Goal: Task Accomplishment & Management: Manage account settings

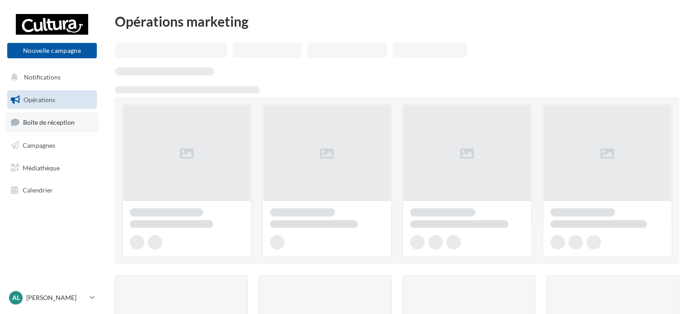
click at [27, 122] on span "Boîte de réception" at bounding box center [49, 122] width 52 height 8
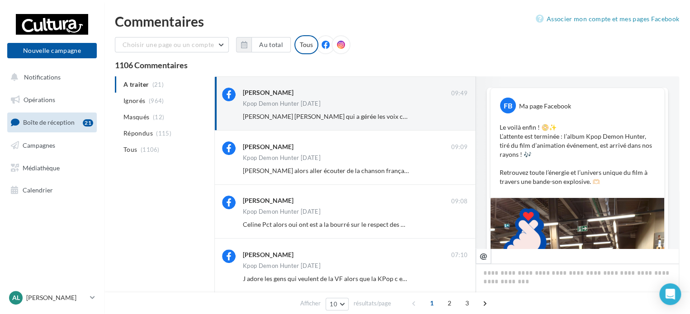
scroll to position [581, 0]
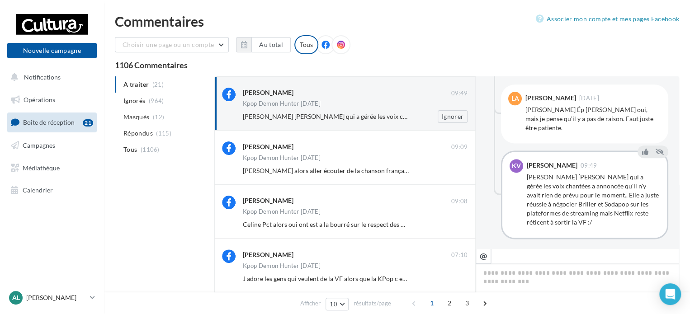
click at [303, 108] on div "Kpop Demon Hunter [DATE]" at bounding box center [355, 105] width 225 height 8
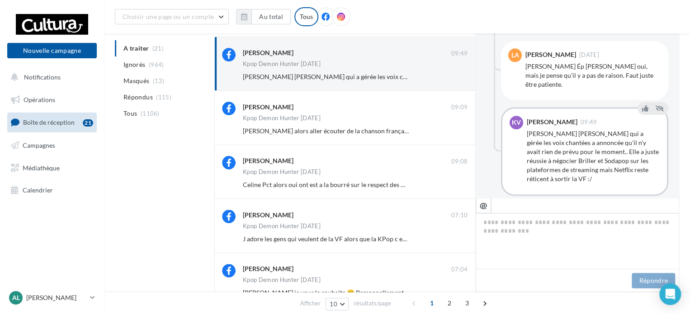
scroll to position [0, 0]
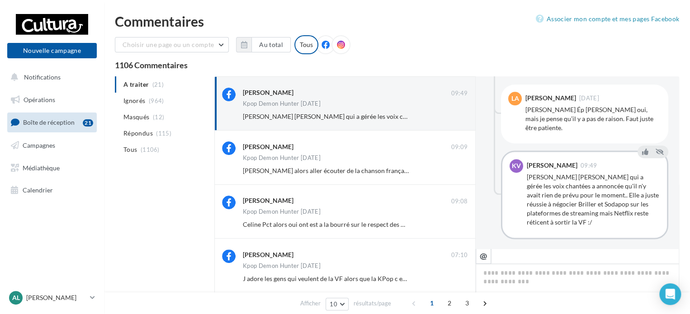
click at [322, 44] on icon at bounding box center [325, 45] width 8 height 8
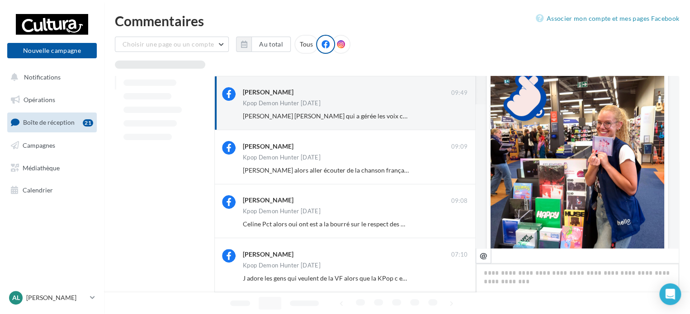
scroll to position [581, 0]
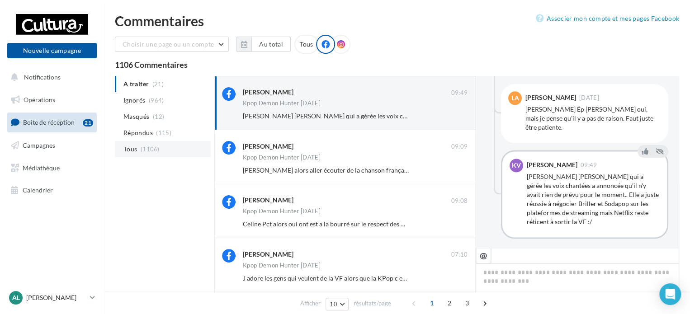
click at [136, 150] on span "Tous" at bounding box center [130, 149] width 14 height 9
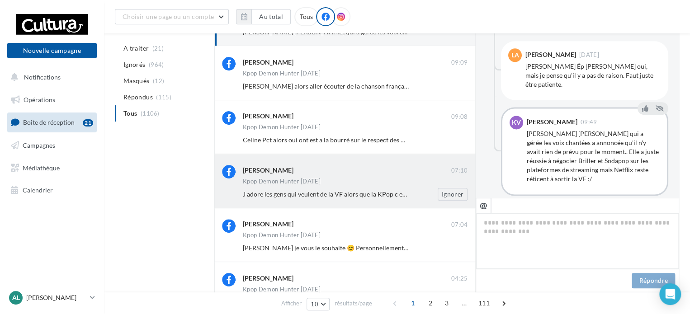
scroll to position [0, 0]
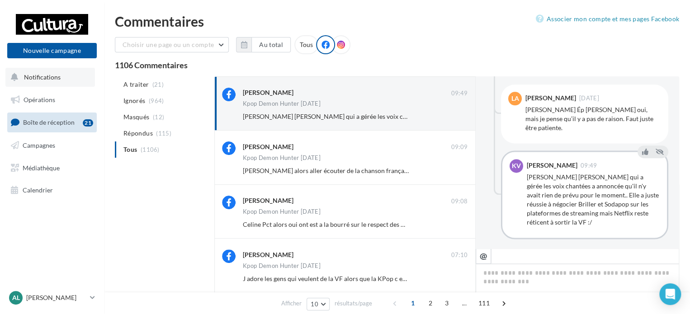
click at [42, 72] on button "Notifications" at bounding box center [49, 77] width 89 height 19
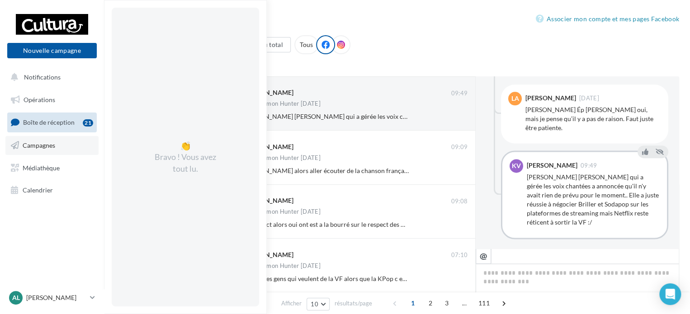
click at [38, 143] on span "Campagnes" at bounding box center [39, 145] width 33 height 8
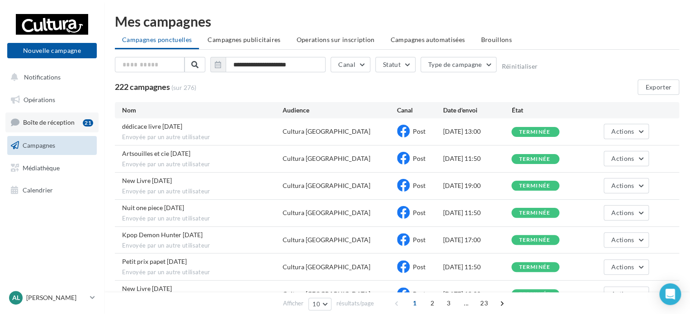
click at [38, 120] on span "Boîte de réception" at bounding box center [49, 122] width 52 height 8
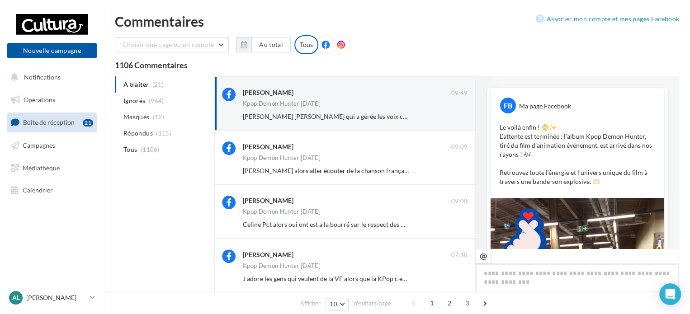
scroll to position [581, 0]
